Goal: Book appointment/travel/reservation

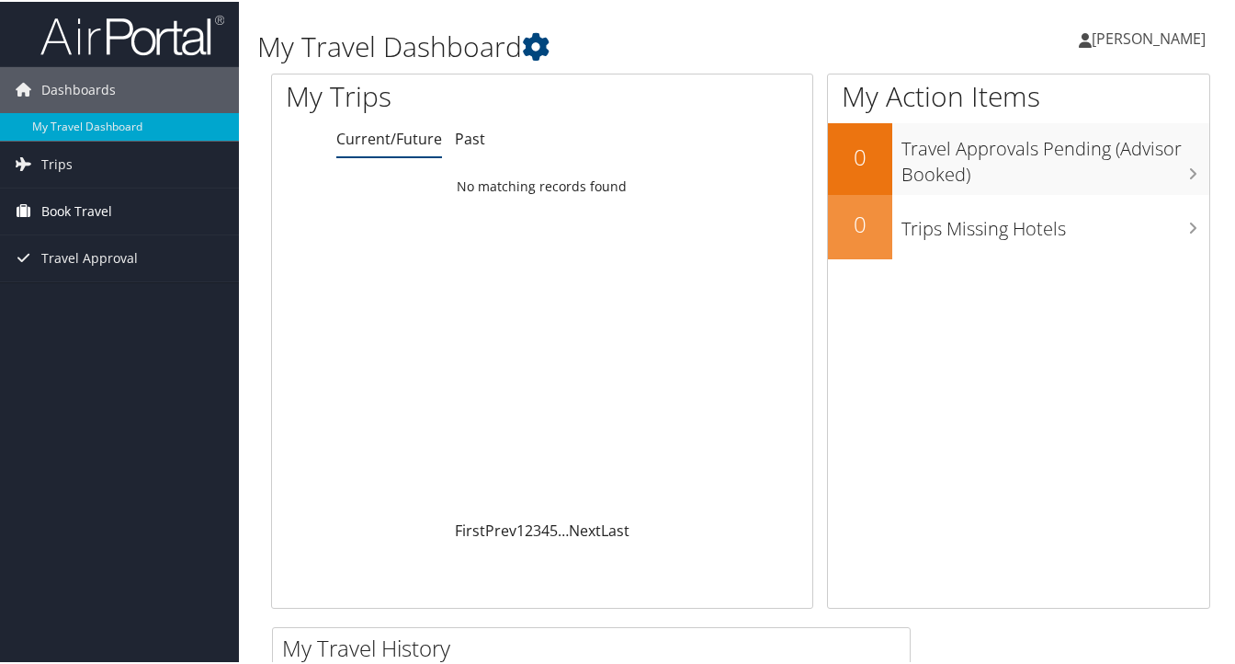
click at [93, 207] on span "Book Travel" at bounding box center [76, 210] width 71 height 46
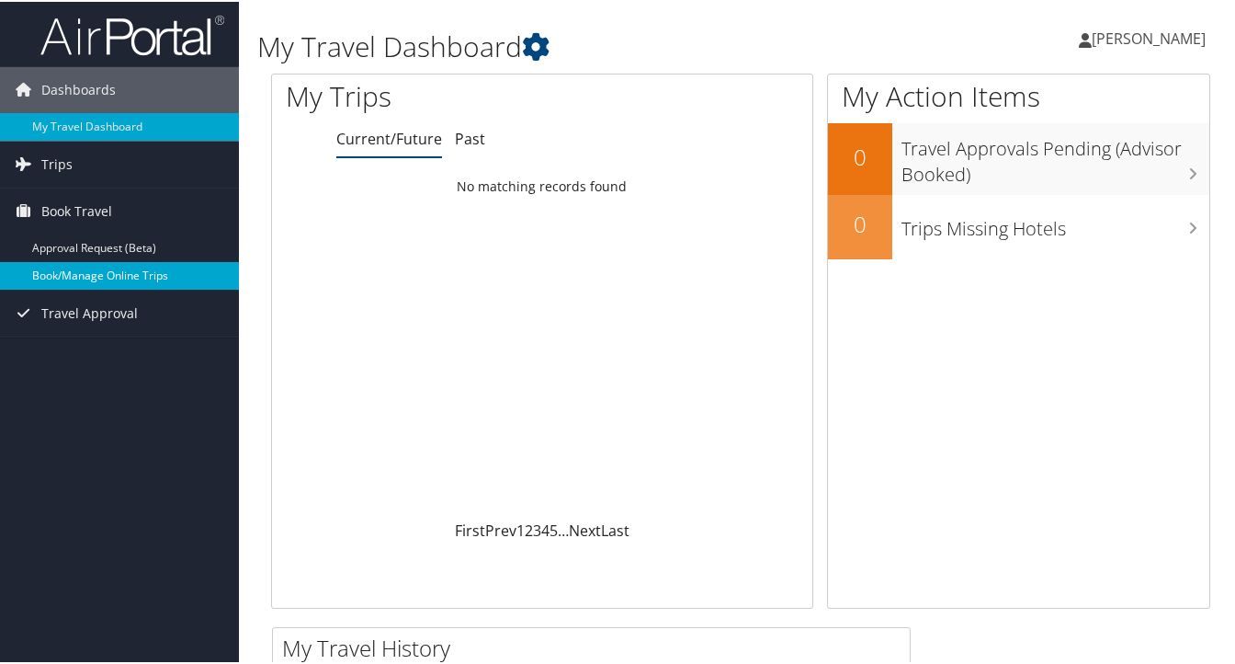
click at [108, 273] on link "Book/Manage Online Trips" at bounding box center [119, 274] width 239 height 28
